Goal: Task Accomplishment & Management: Manage account settings

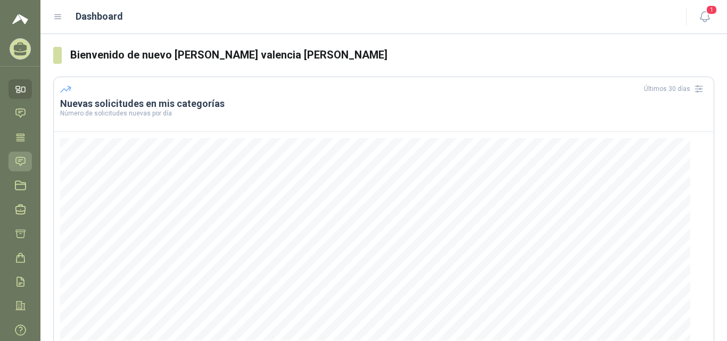
click at [21, 161] on icon at bounding box center [20, 161] width 11 height 11
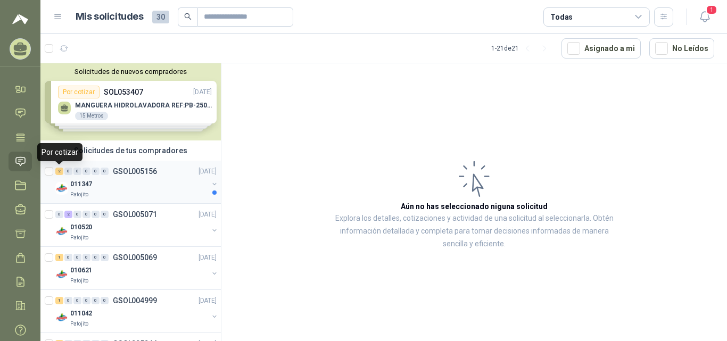
click at [56, 172] on div "2" at bounding box center [59, 171] width 8 height 7
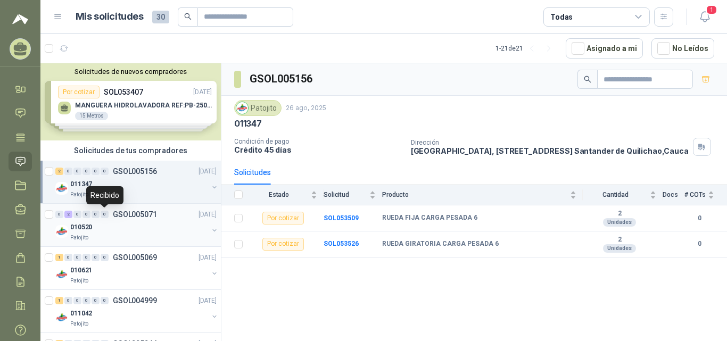
click at [101, 211] on div "0" at bounding box center [105, 214] width 8 height 7
click at [64, 215] on div "0 2 0 0 0 0" at bounding box center [81, 214] width 53 height 7
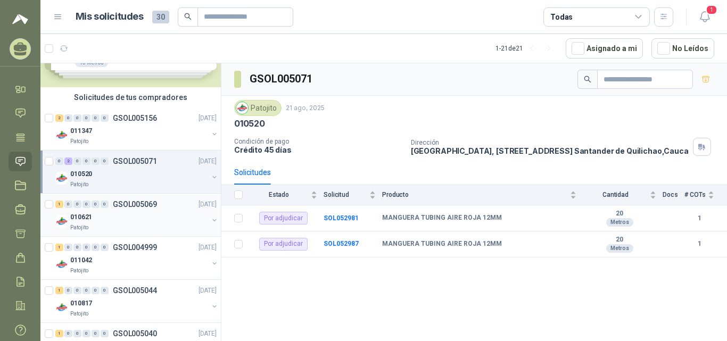
scroll to position [106, 0]
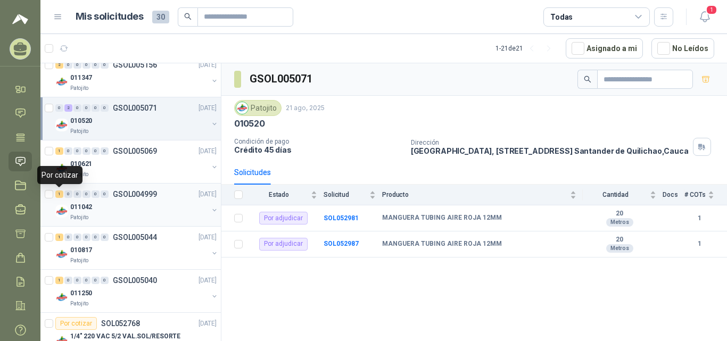
click at [60, 194] on div "1" at bounding box center [59, 194] width 8 height 7
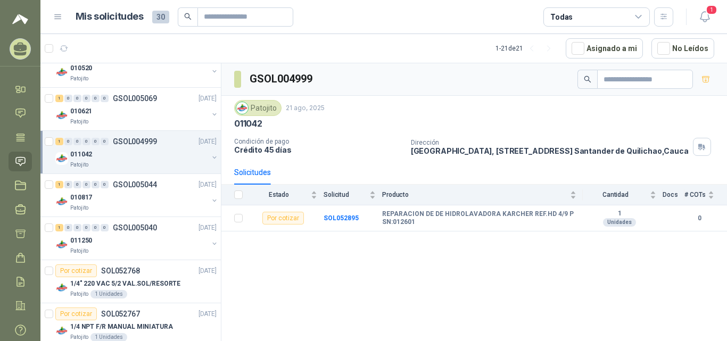
scroll to position [160, 0]
click at [57, 228] on div "1" at bounding box center [59, 227] width 8 height 7
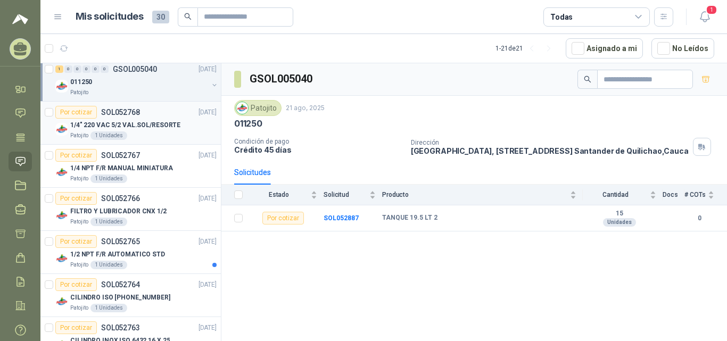
scroll to position [373, 0]
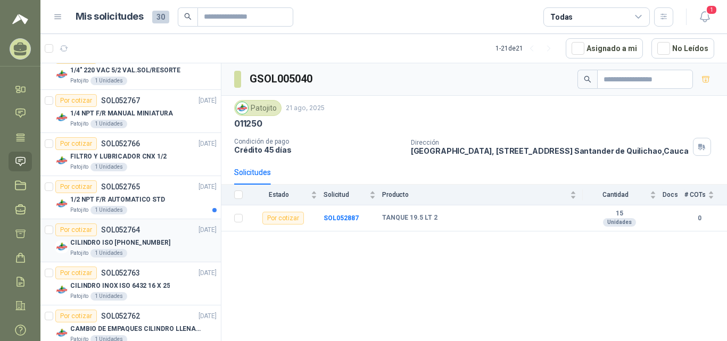
click at [119, 234] on div "Por cotizar SOL052764" at bounding box center [97, 230] width 85 height 13
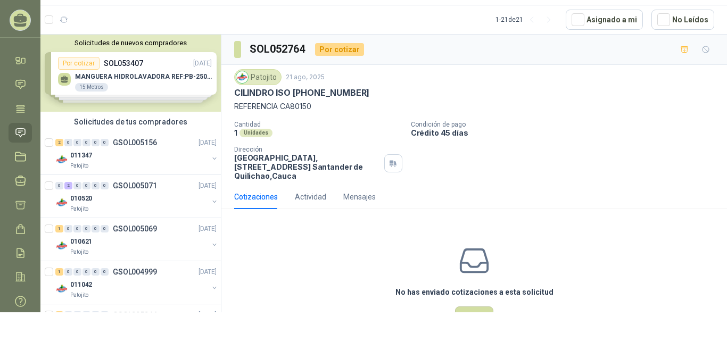
click at [124, 75] on div "Solicitudes de nuevos compradores Por cotizar SOL053407 [DATE] MANGUERA HIDROLA…" at bounding box center [130, 73] width 180 height 77
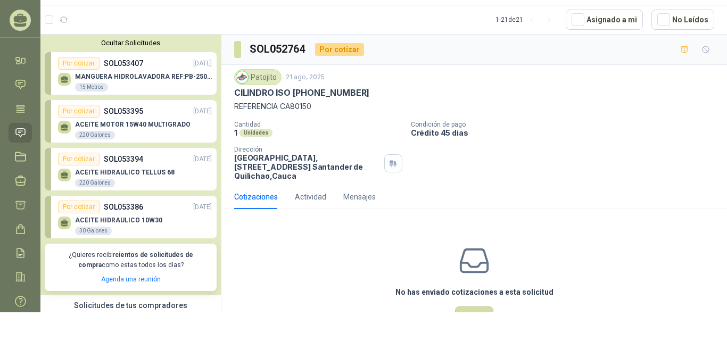
click at [120, 115] on p "SOL053395" at bounding box center [123, 111] width 39 height 12
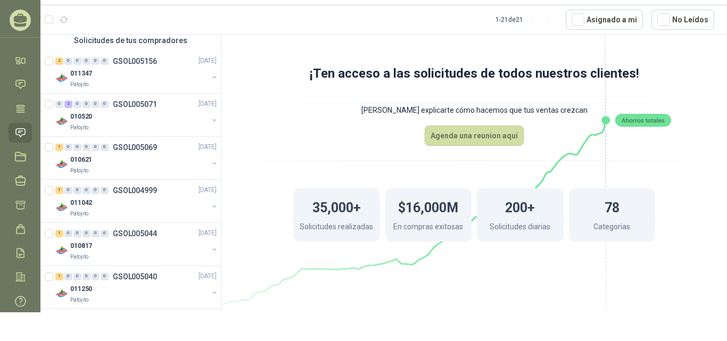
scroll to position [266, 0]
click at [58, 56] on div "2" at bounding box center [59, 59] width 8 height 7
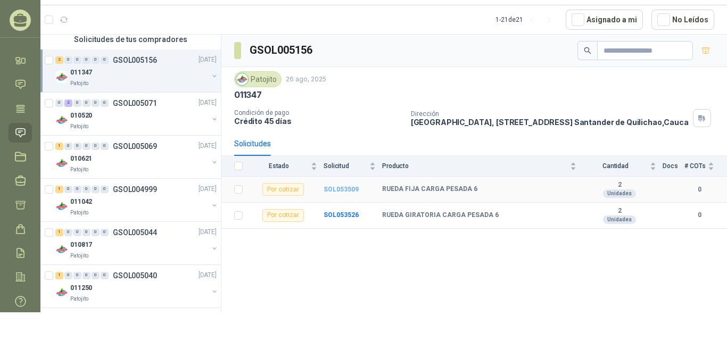
click at [340, 193] on b "SOL053509" at bounding box center [341, 189] width 35 height 7
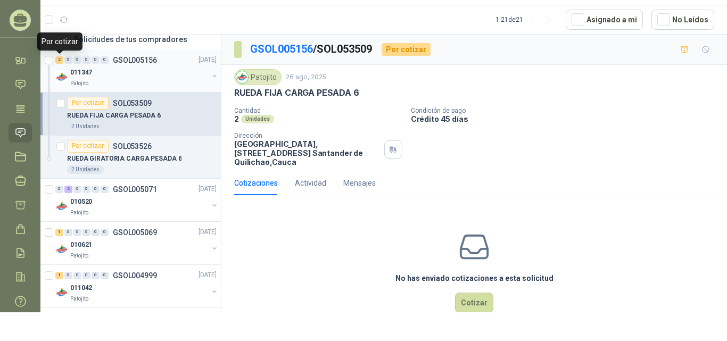
click at [58, 59] on div "2" at bounding box center [59, 59] width 8 height 7
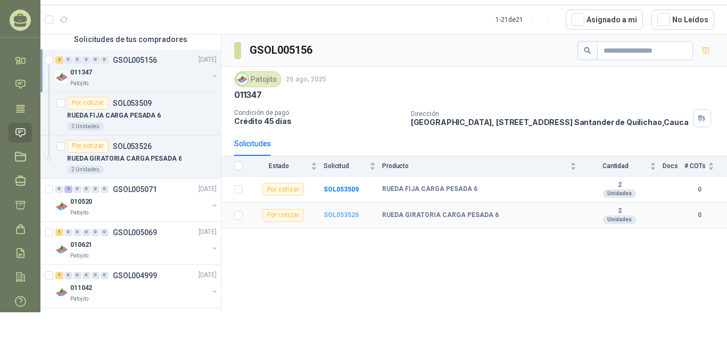
click at [344, 219] on b "SOL053526" at bounding box center [341, 214] width 35 height 7
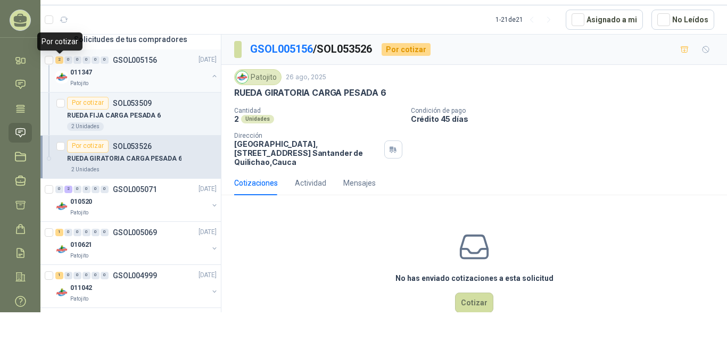
click at [62, 60] on div "2" at bounding box center [59, 59] width 8 height 7
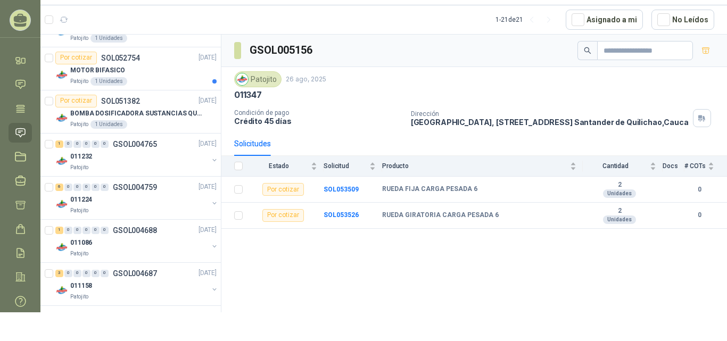
scroll to position [1007, 0]
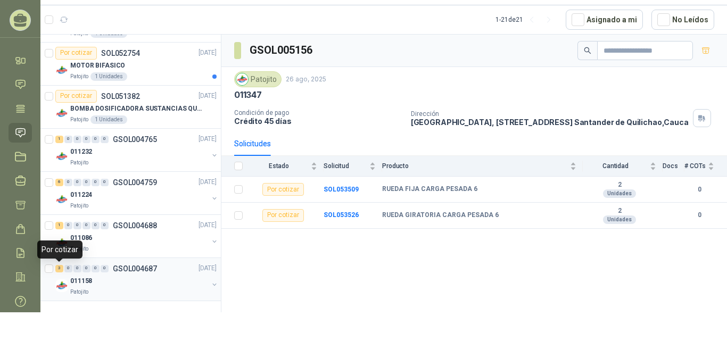
click at [60, 269] on div "3" at bounding box center [59, 268] width 8 height 7
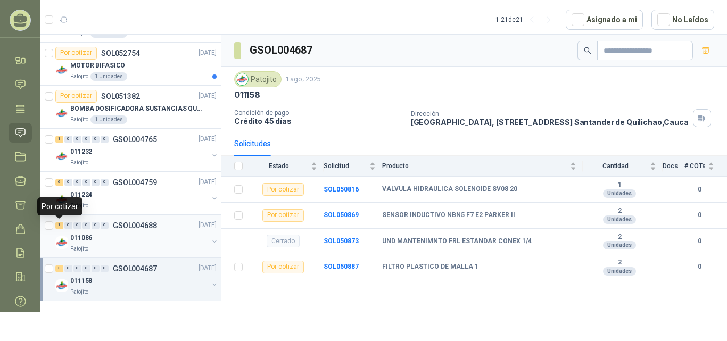
click at [59, 226] on div "1" at bounding box center [59, 225] width 8 height 7
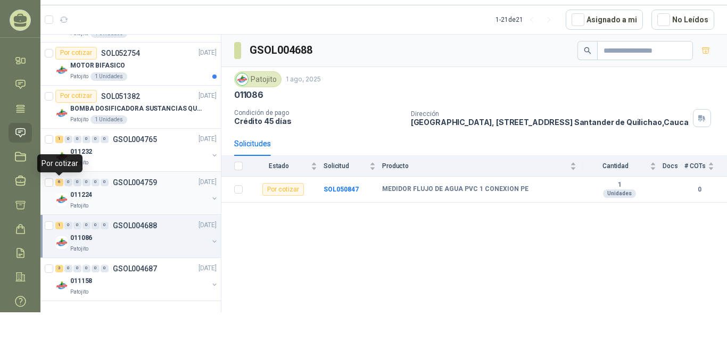
click at [60, 180] on div "6" at bounding box center [59, 182] width 8 height 7
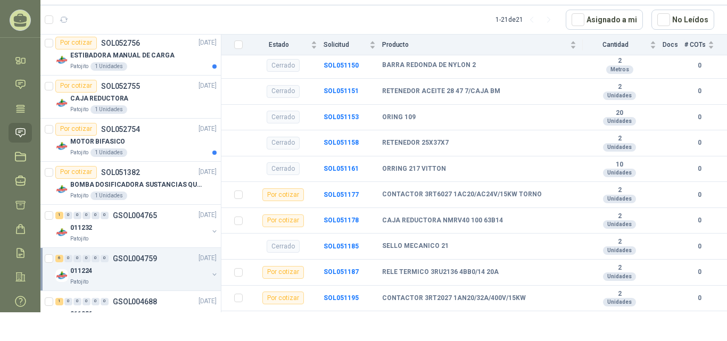
scroll to position [905, 0]
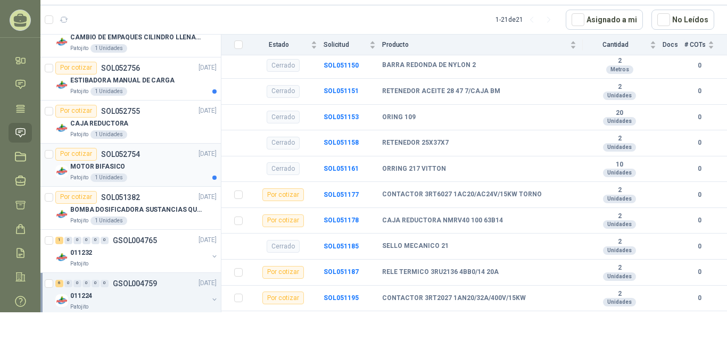
click at [136, 166] on div "MOTOR BIFASICO" at bounding box center [143, 167] width 146 height 13
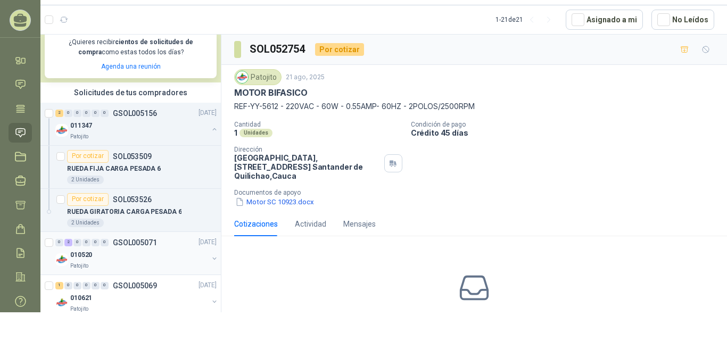
scroll to position [160, 0]
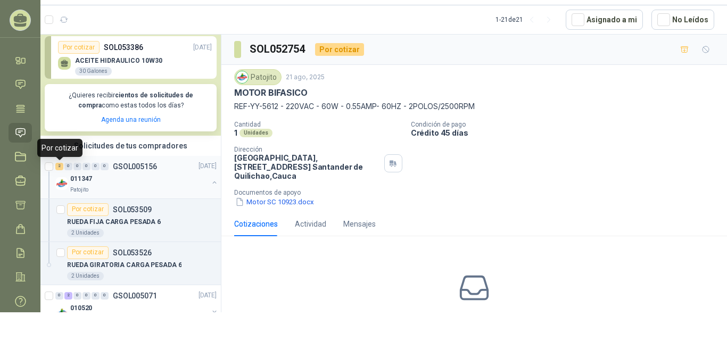
click at [59, 167] on div "2" at bounding box center [59, 166] width 8 height 7
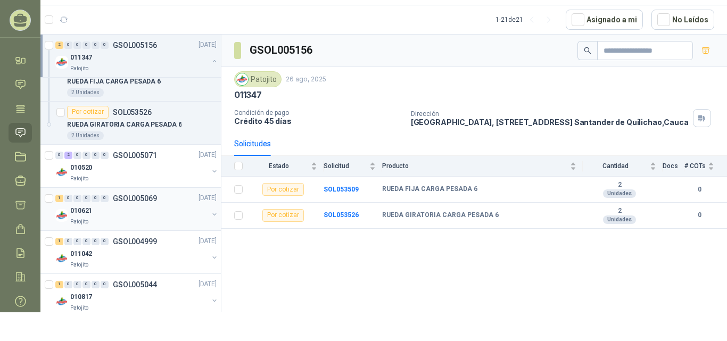
scroll to position [319, 0]
